Goal: Task Accomplishment & Management: Use online tool/utility

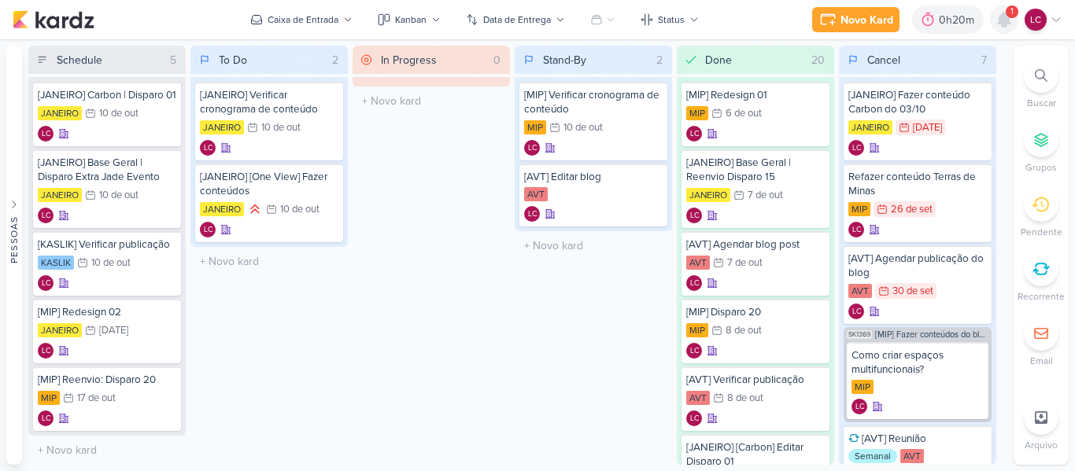
click at [998, 16] on icon at bounding box center [1003, 19] width 19 height 19
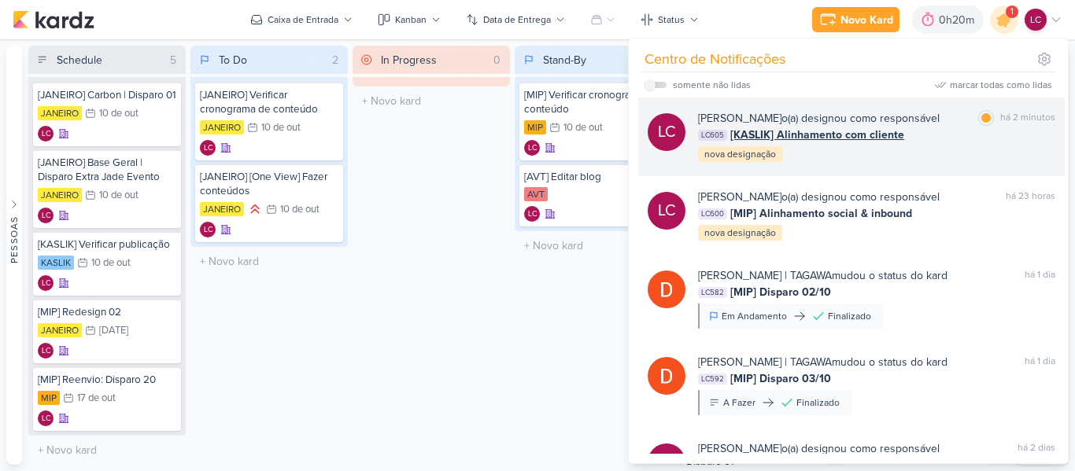
click at [788, 140] on span "[KASLIK] Alinhamento com cliente" at bounding box center [817, 135] width 174 height 17
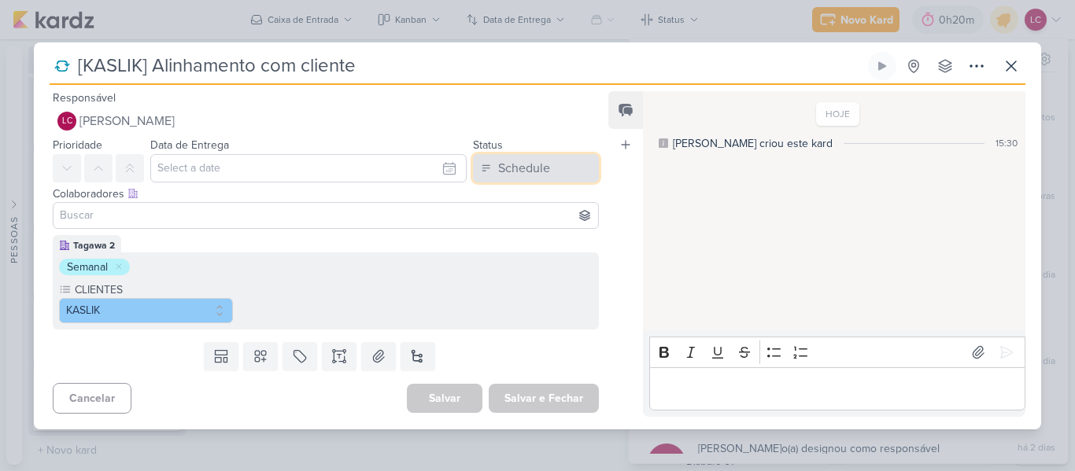
click at [528, 156] on button "Schedule" at bounding box center [536, 168] width 126 height 28
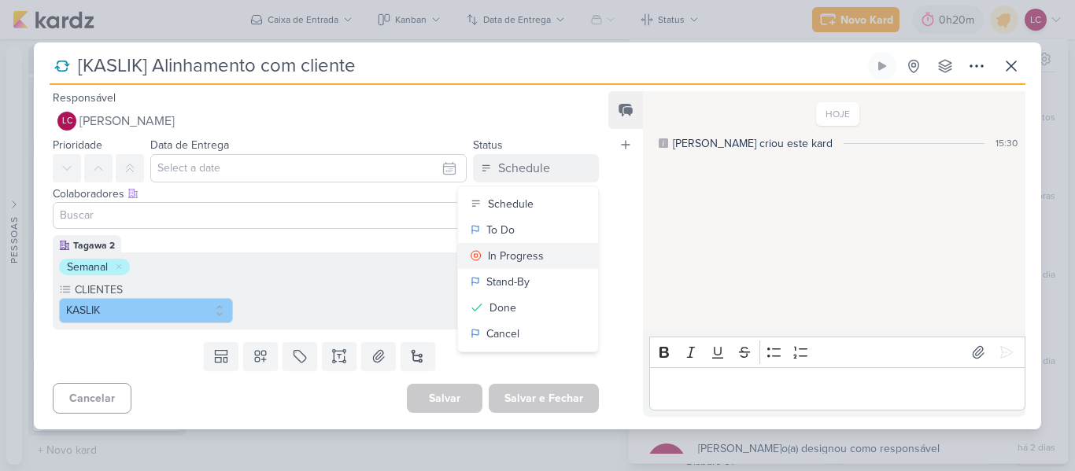
click at [517, 253] on div "In Progress" at bounding box center [516, 256] width 56 height 17
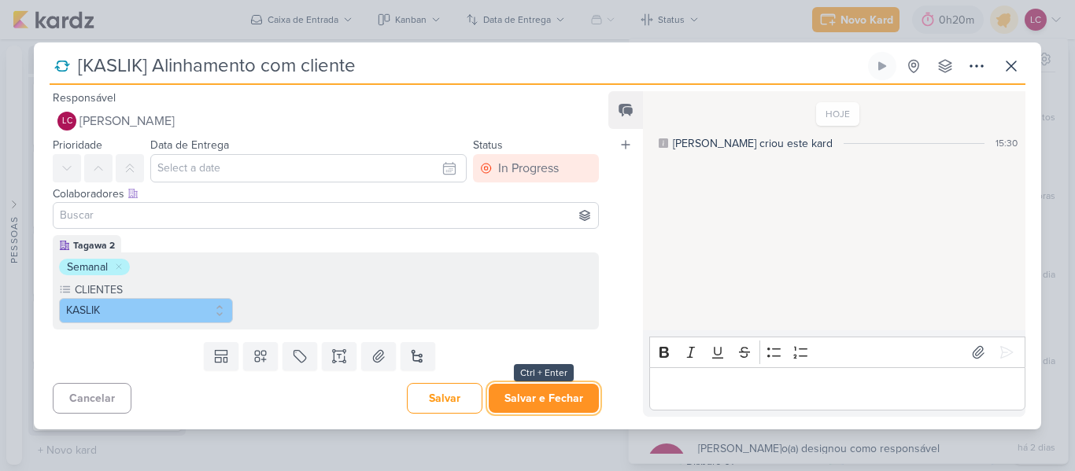
click at [549, 403] on button "Salvar e Fechar" at bounding box center [544, 398] width 110 height 29
click at [0, 0] on div at bounding box center [0, 0] width 0 height 0
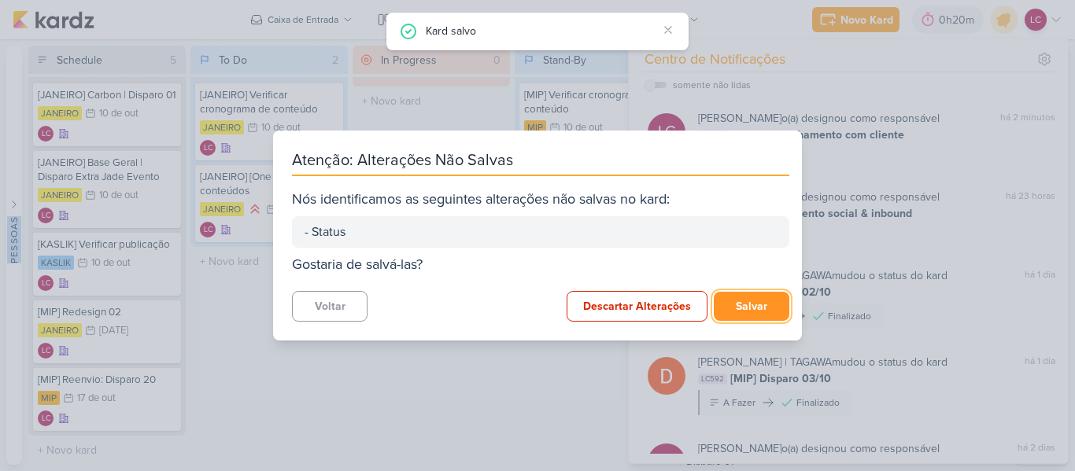
click at [752, 298] on button "Salvar" at bounding box center [752, 306] width 76 height 29
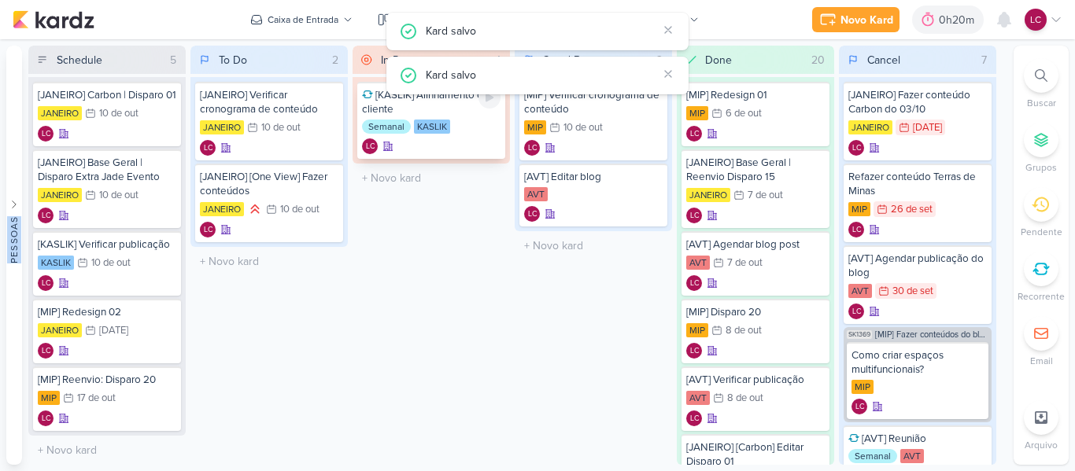
click at [483, 105] on div at bounding box center [489, 98] width 22 height 22
